Goal: Transaction & Acquisition: Purchase product/service

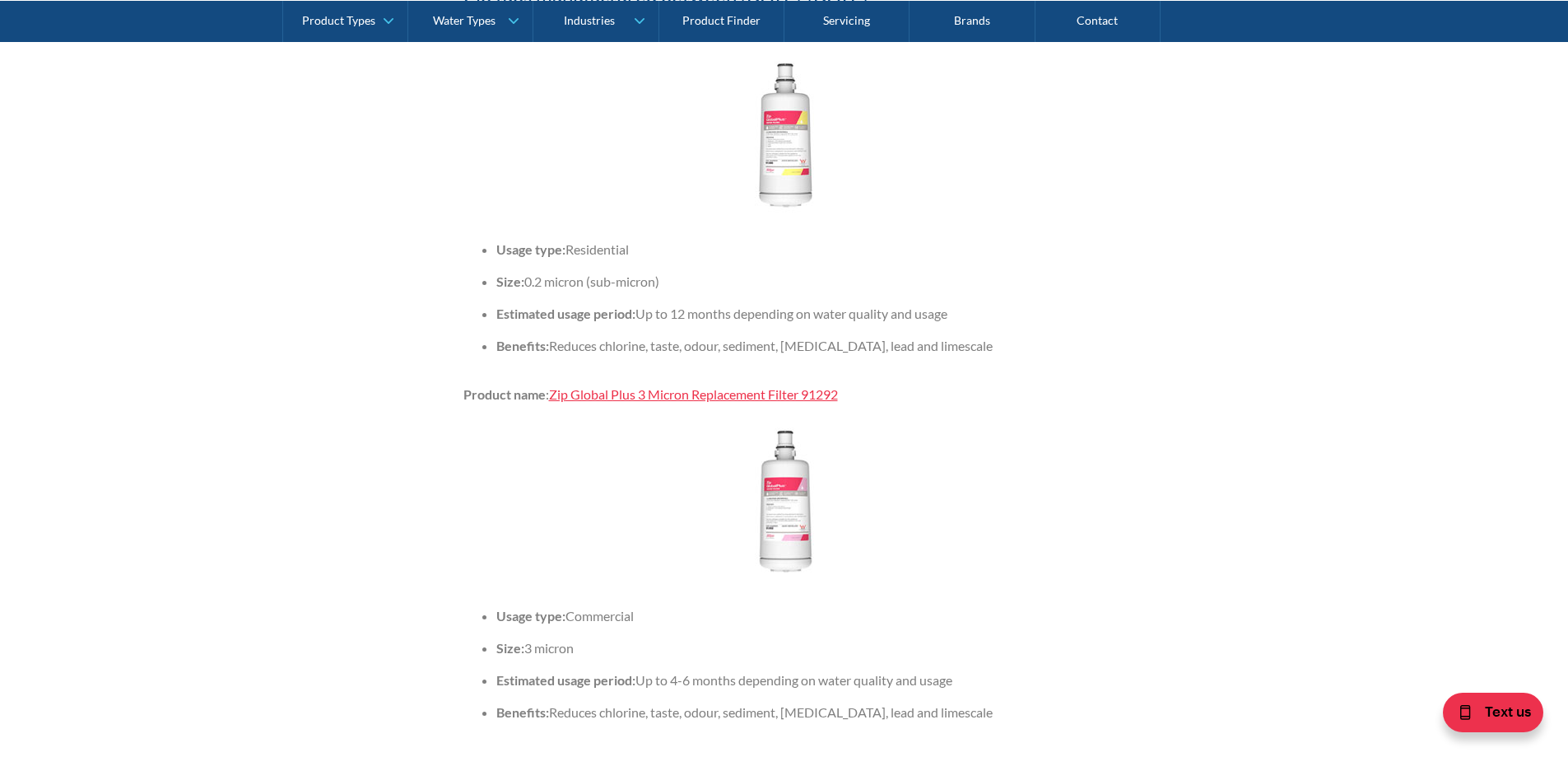
scroll to position [2679, 0]
click at [676, 401] on link "Zip Global Plus 3 Micron Replacement Filter 91292" at bounding box center [693, 393] width 289 height 16
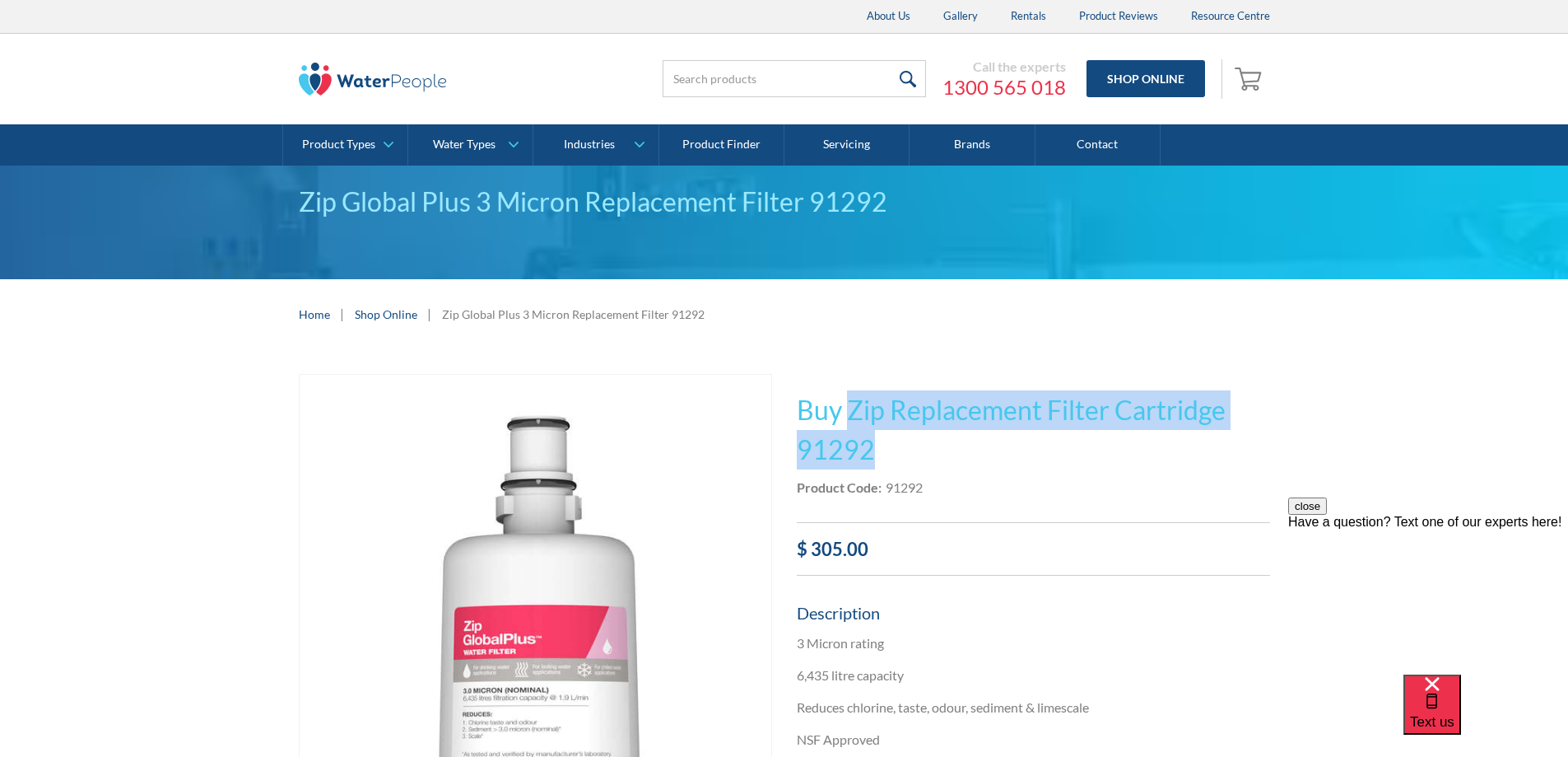
drag, startPoint x: 848, startPoint y: 413, endPoint x: 898, endPoint y: 461, distance: 69.3
click at [898, 461] on h1 "Buy Zip Replacement Filter Cartridge 91292" at bounding box center [1034, 430] width 473 height 79
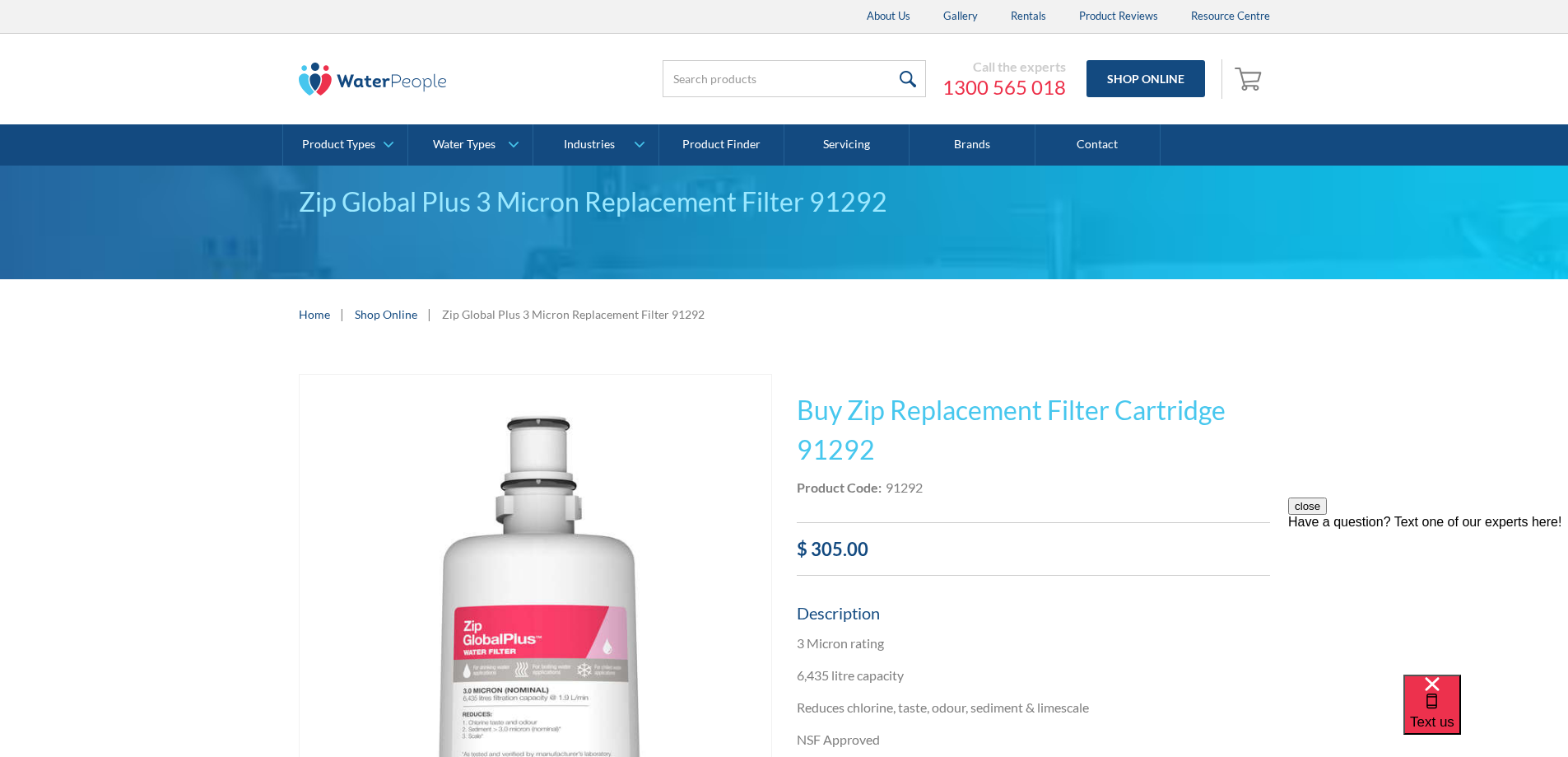
click at [911, 492] on div "91292" at bounding box center [904, 487] width 37 height 19
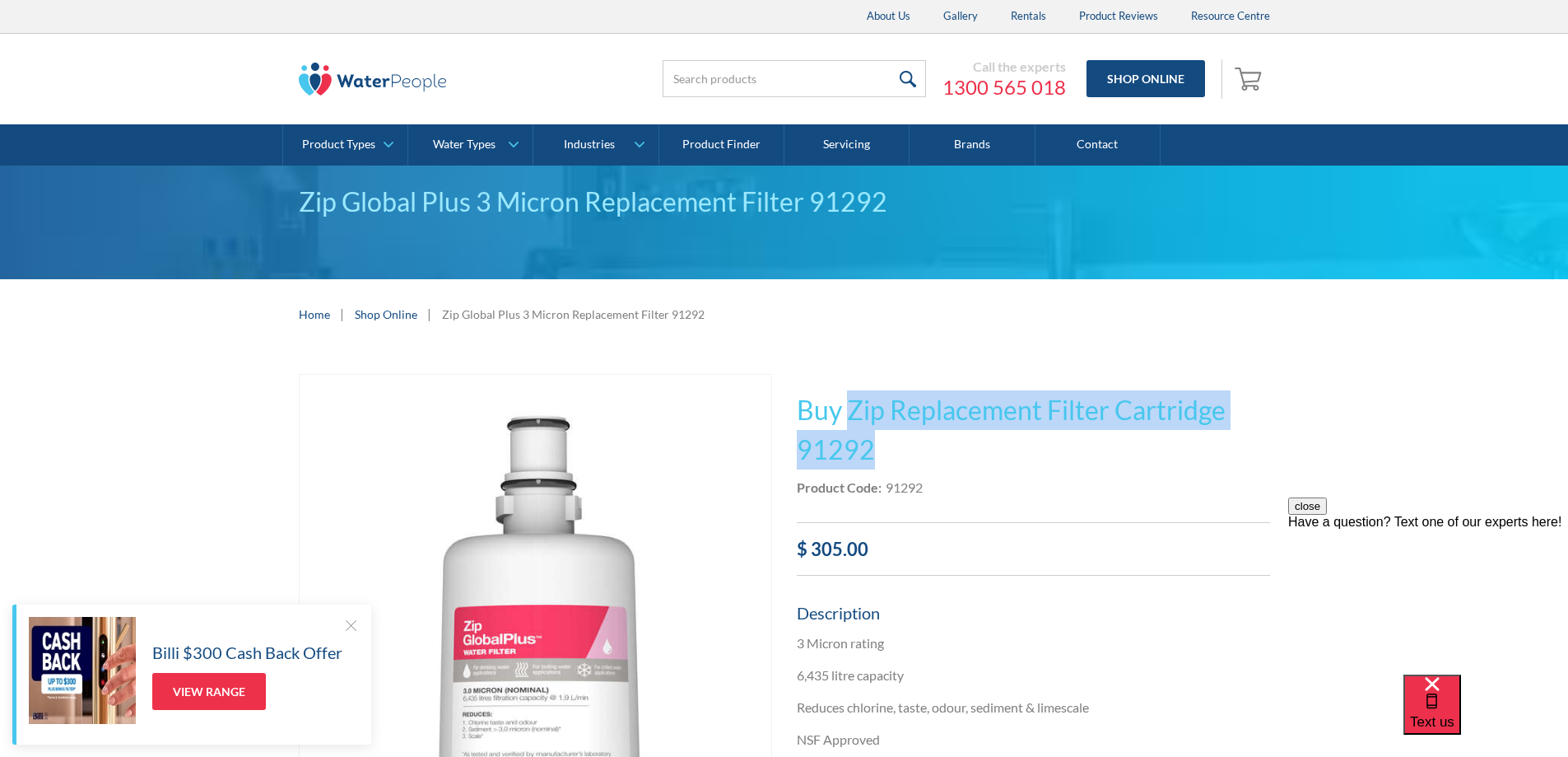
drag, startPoint x: 851, startPoint y: 407, endPoint x: 882, endPoint y: 448, distance: 51.4
click at [882, 448] on h1 "Buy Zip Replacement Filter Cartridge 91292" at bounding box center [1034, 430] width 473 height 79
copy h1 "Zip Replacement Filter Cartridge 91292"
